Goal: Task Accomplishment & Management: Manage account settings

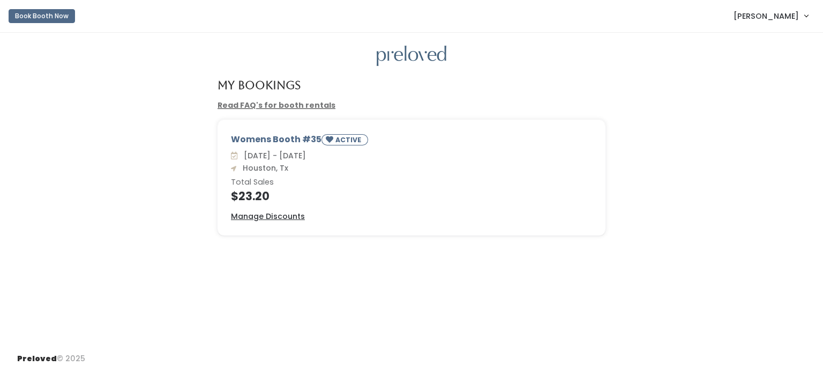
click at [275, 130] on div "Womens Booth #35 ACTIVE [DATE] - [DATE] [GEOGRAPHIC_DATA], Tx Total Sales $23.2…" at bounding box center [411, 177] width 387 height 115
click at [277, 147] on div "Womens Booth #35 ACTIVE" at bounding box center [411, 141] width 361 height 17
click at [256, 196] on h4 "$23.20" at bounding box center [411, 196] width 361 height 12
click at [335, 135] on span "ACTIVE" at bounding box center [345, 140] width 47 height 12
click at [271, 215] on u "Manage Discounts" at bounding box center [268, 216] width 74 height 11
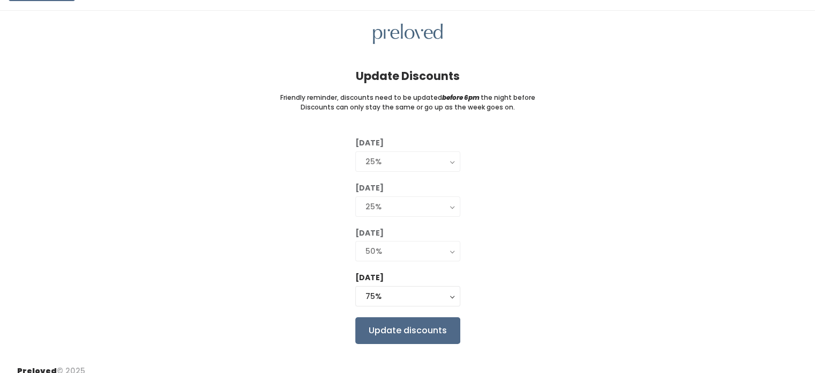
scroll to position [34, 0]
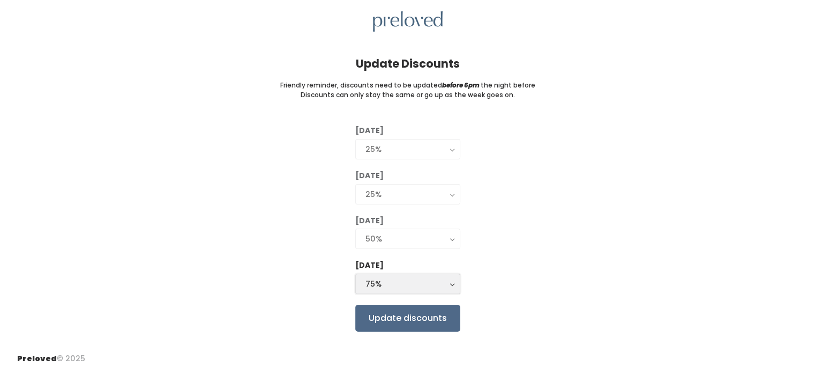
click at [444, 281] on div "75%" at bounding box center [408, 284] width 85 height 12
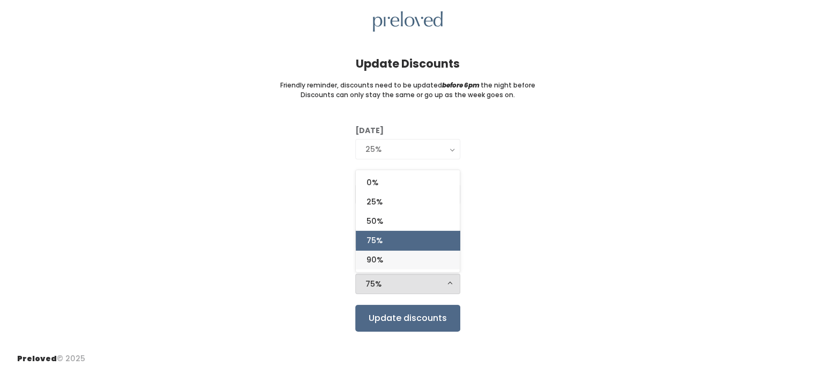
click at [389, 255] on link "90%" at bounding box center [408, 259] width 104 height 19
select select "90%"
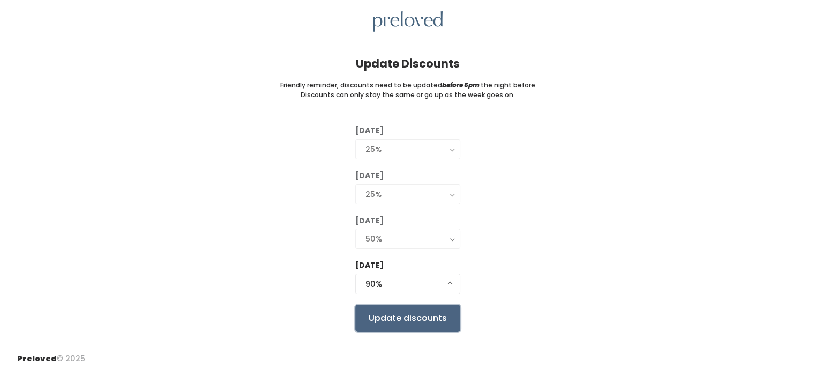
click at [429, 319] on input "Update discounts" at bounding box center [407, 318] width 105 height 27
